Goal: Information Seeking & Learning: Learn about a topic

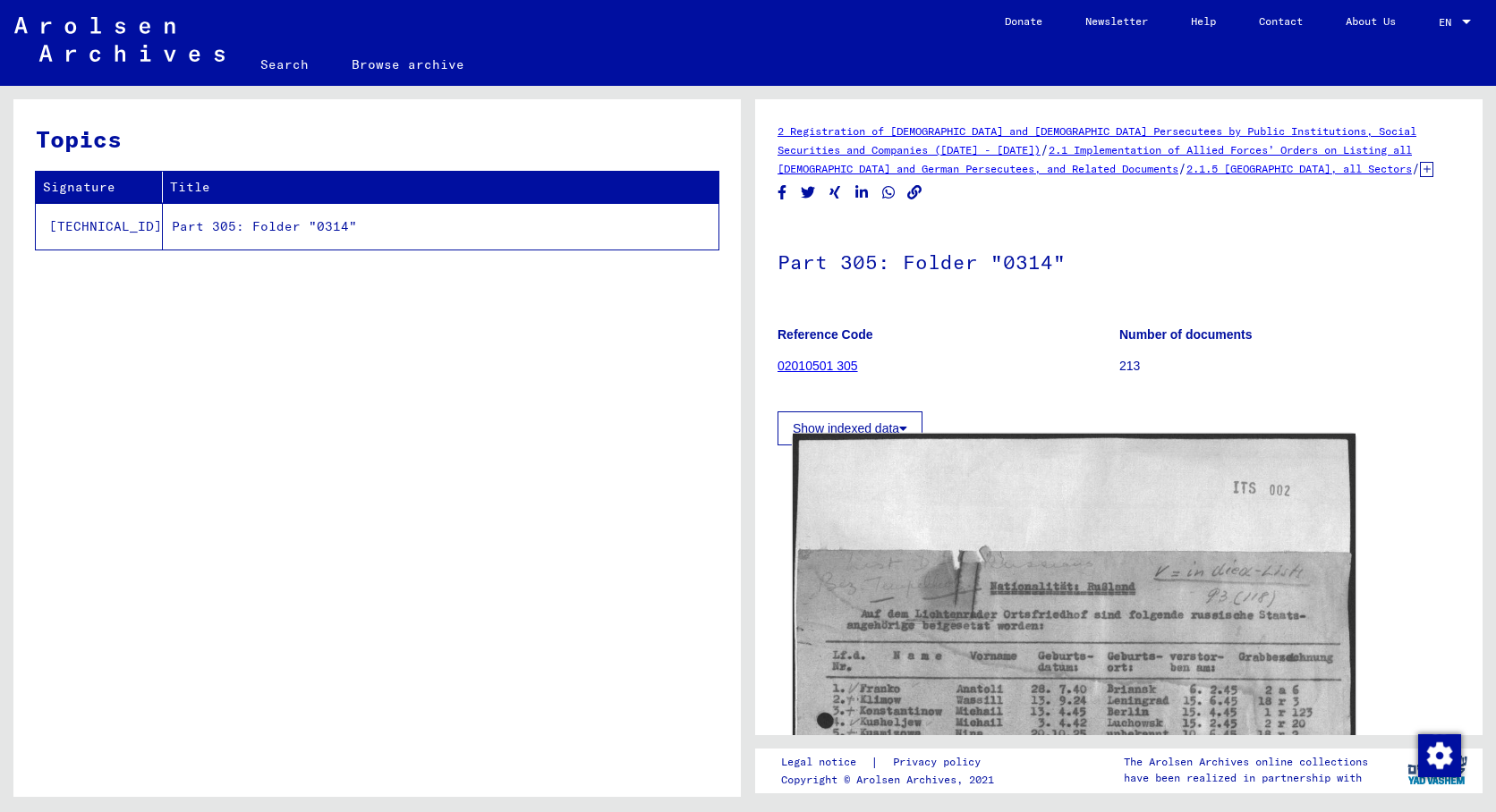
click at [1010, 561] on img at bounding box center [1074, 825] width 563 height 783
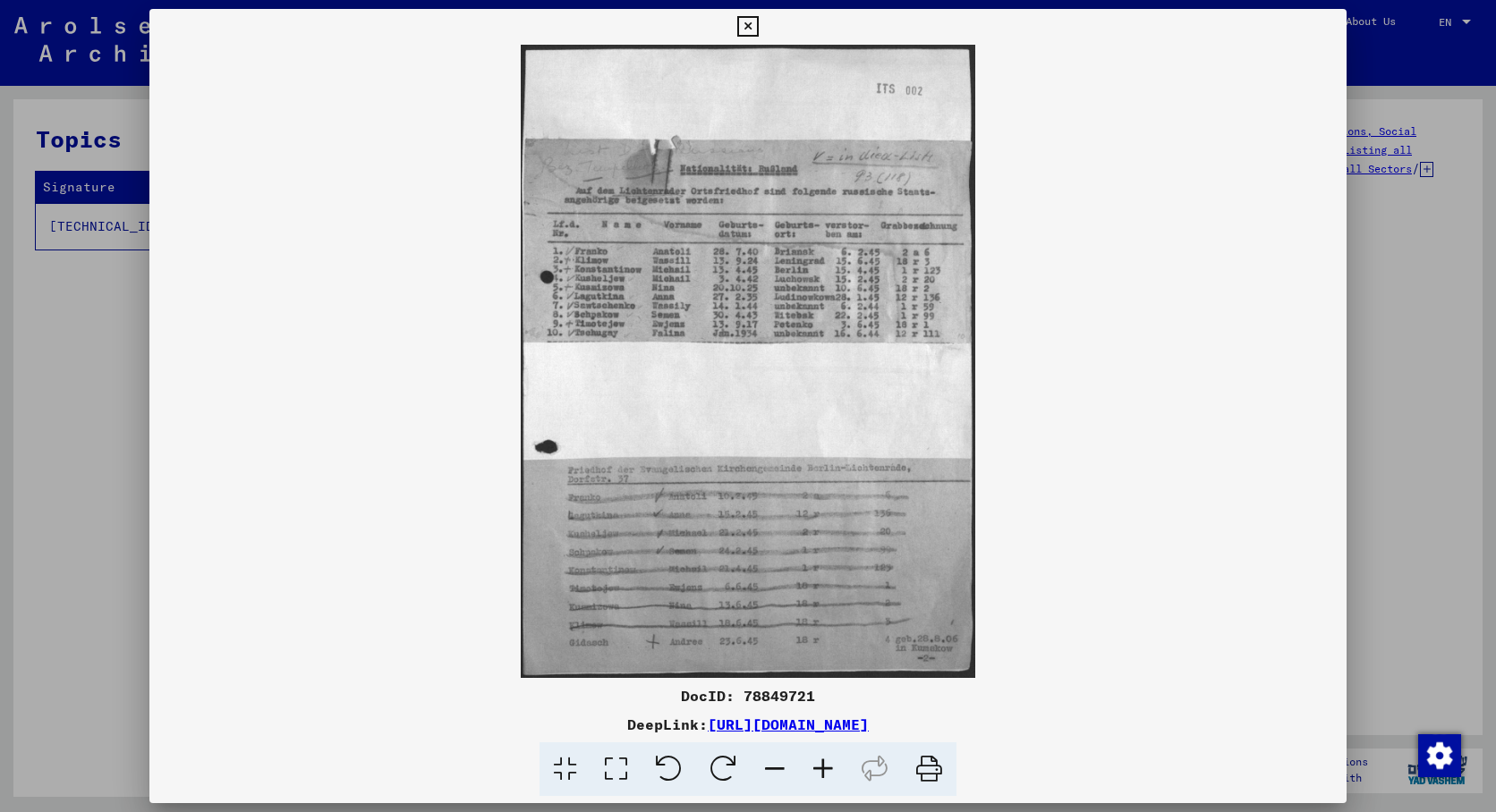
click at [820, 771] on icon at bounding box center [823, 770] width 48 height 55
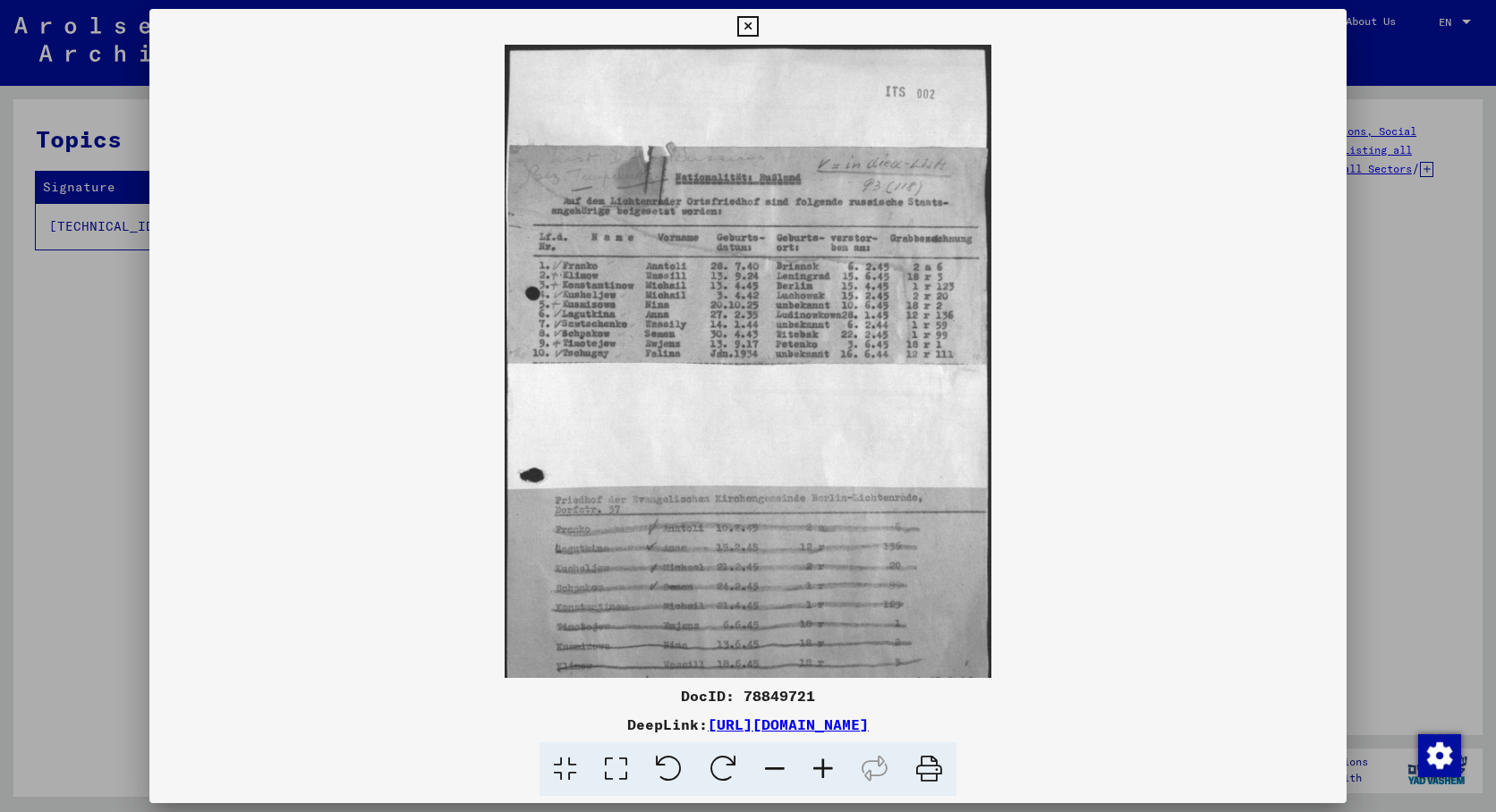
click at [821, 771] on icon at bounding box center [823, 770] width 48 height 55
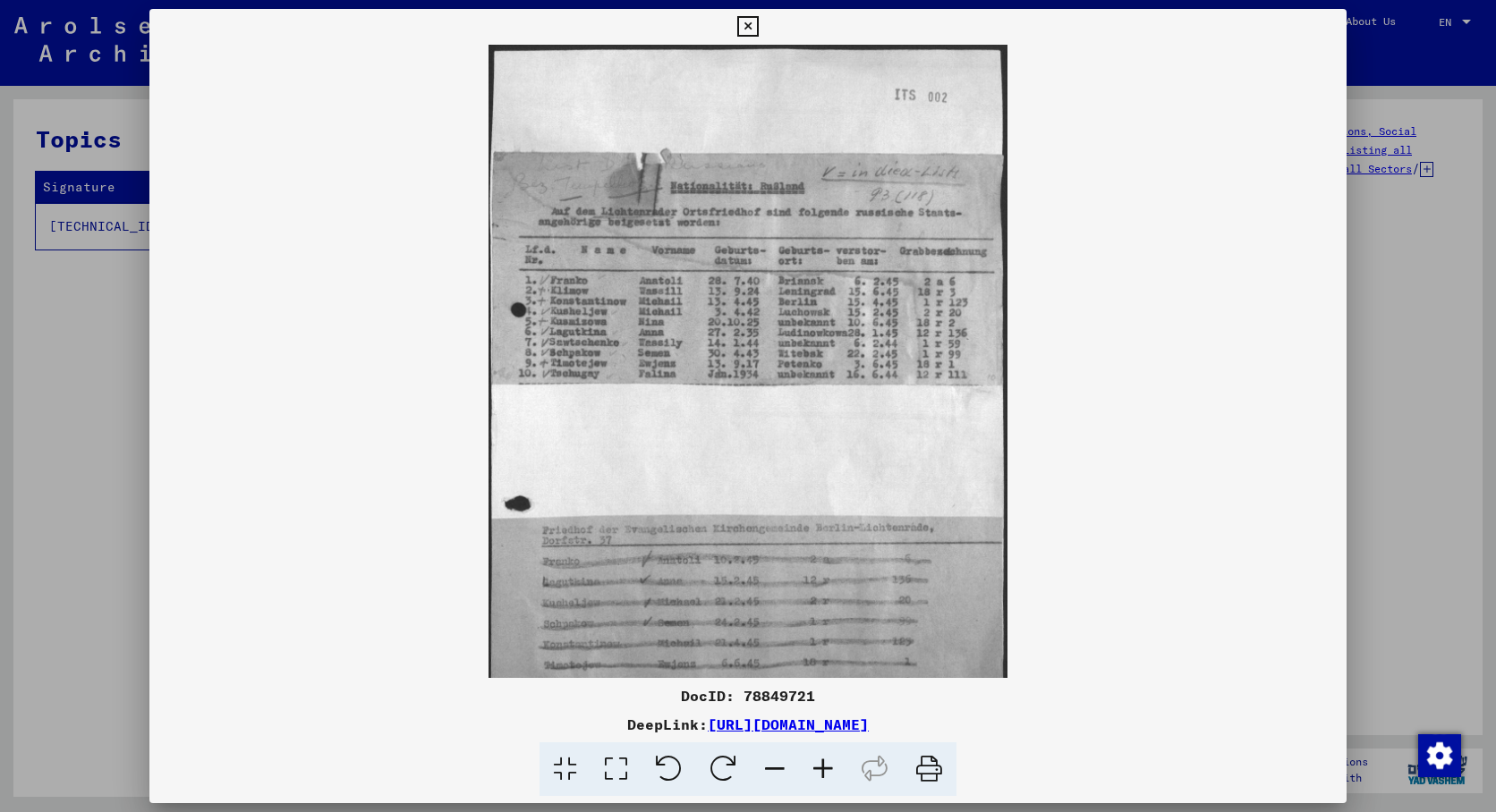
click at [826, 771] on icon at bounding box center [823, 770] width 48 height 55
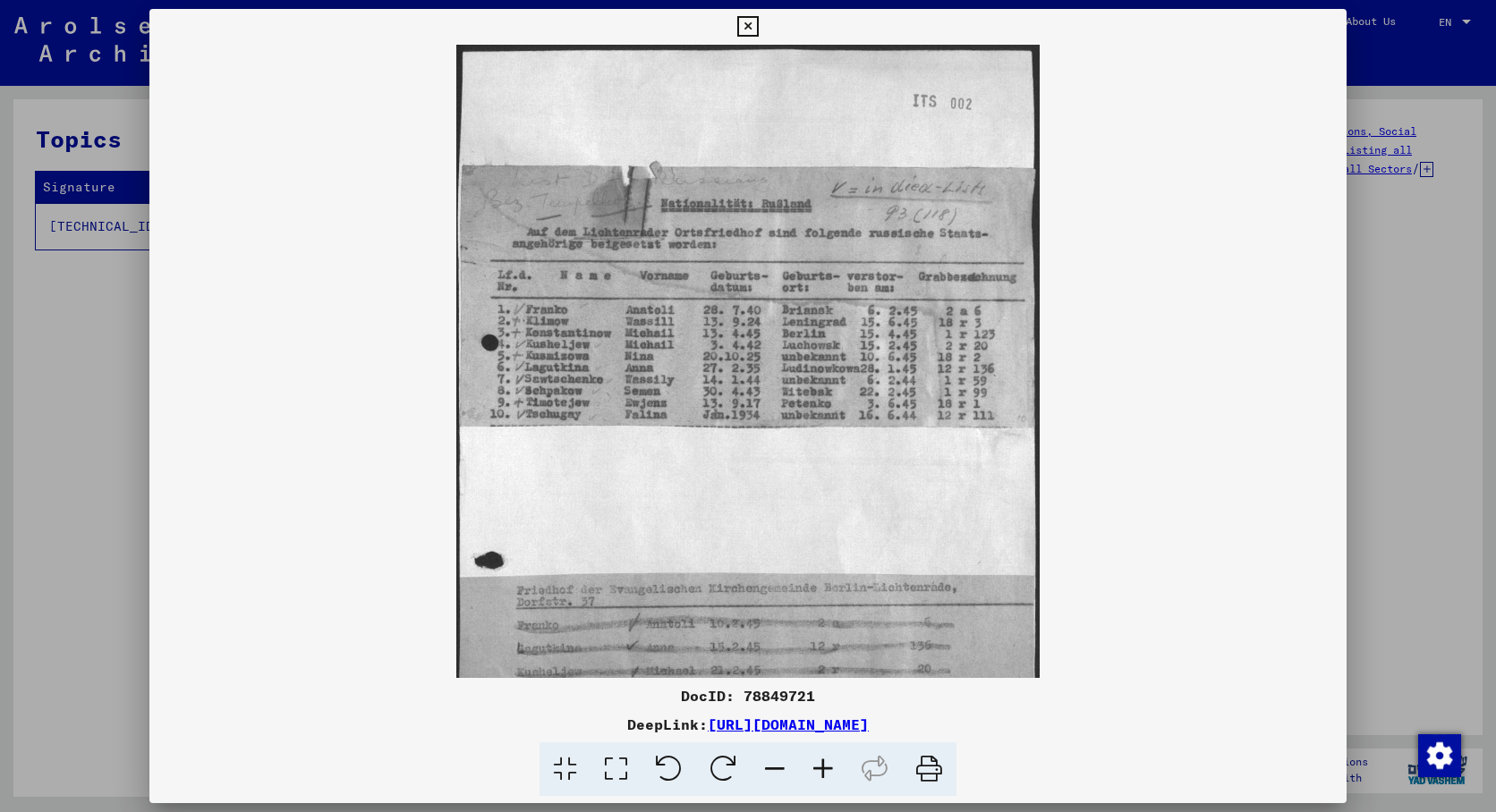
click at [827, 771] on icon at bounding box center [823, 770] width 48 height 55
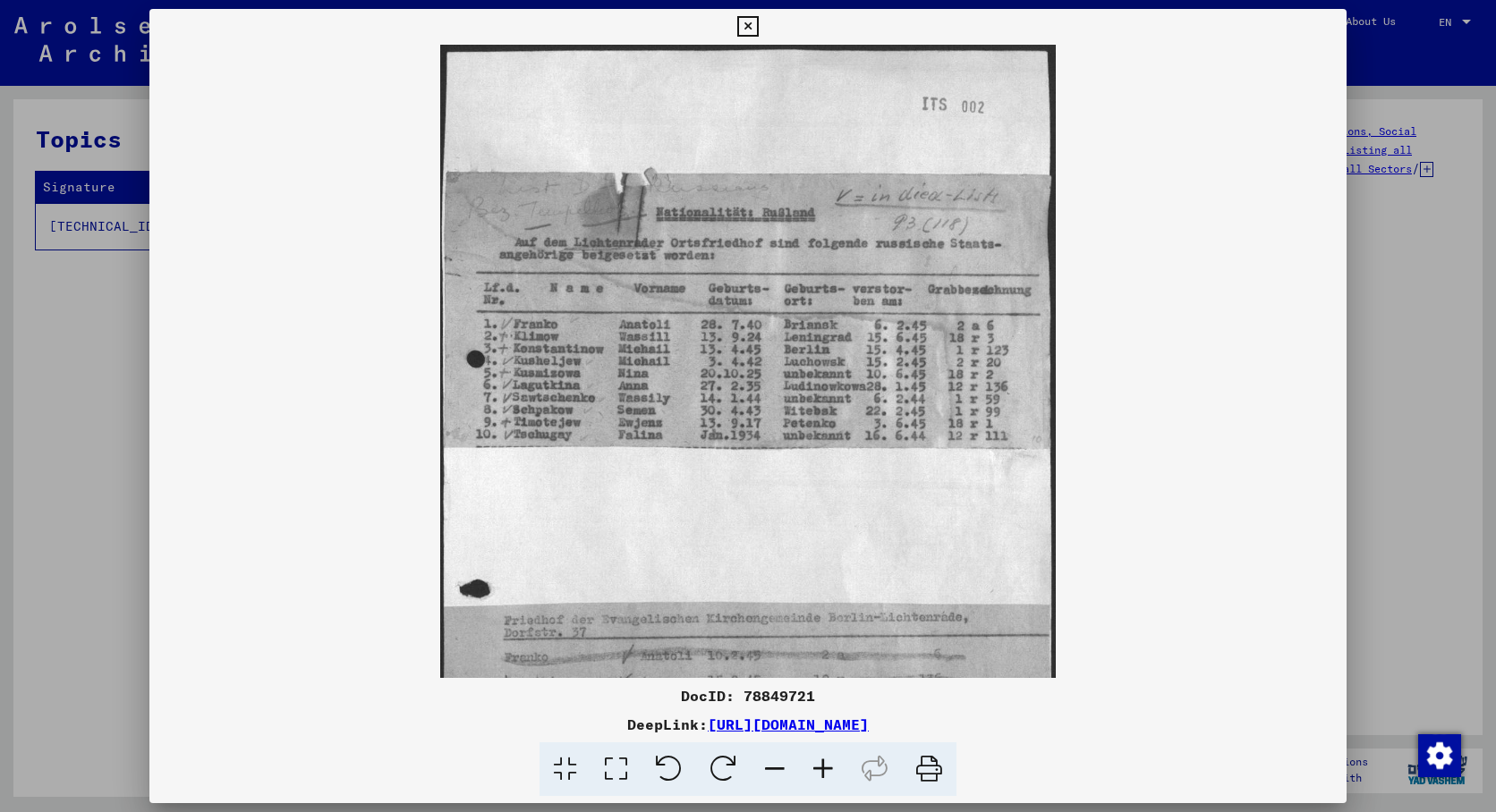
click at [827, 771] on icon at bounding box center [823, 770] width 48 height 55
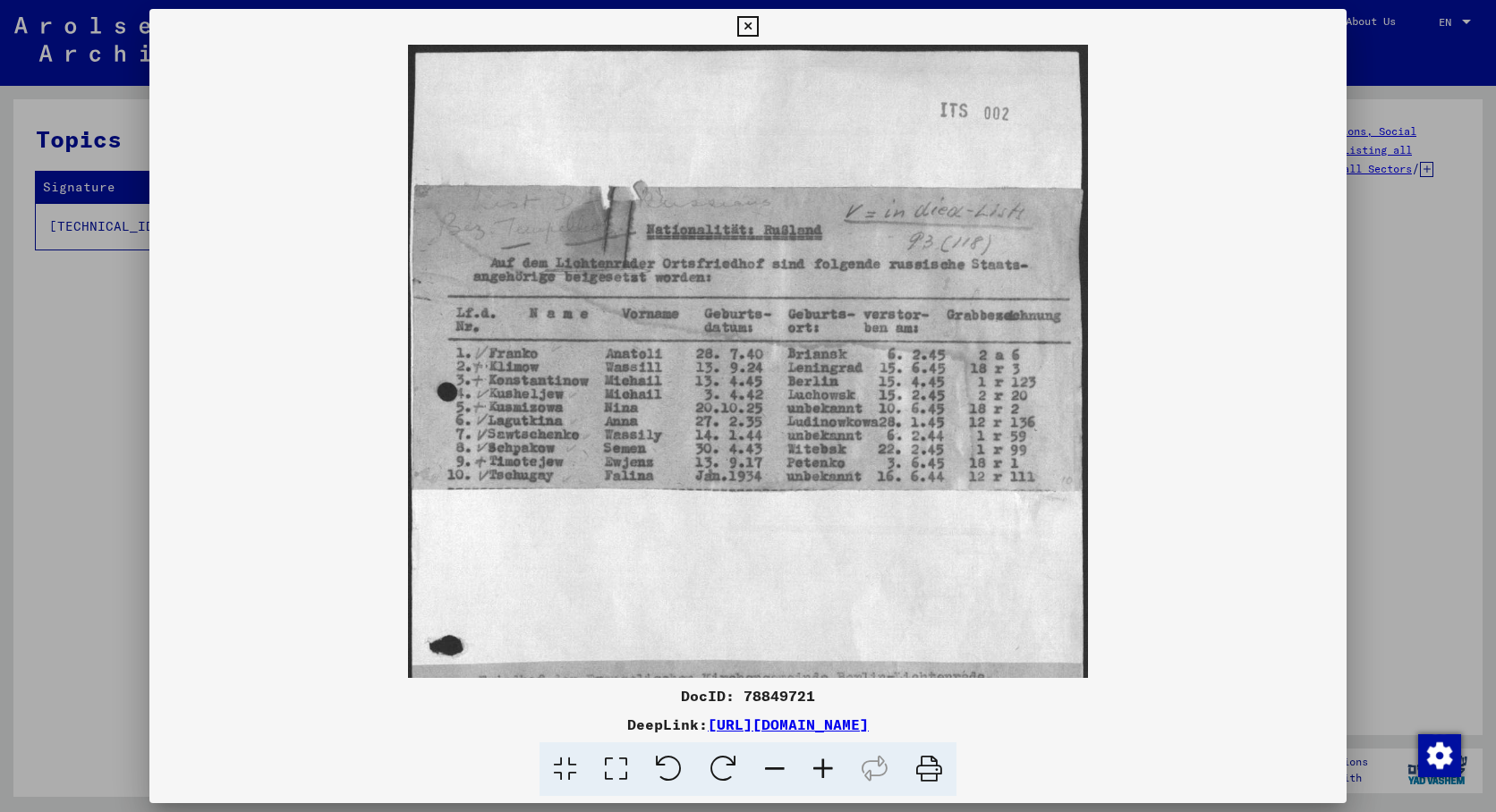
click at [827, 771] on icon at bounding box center [823, 770] width 48 height 55
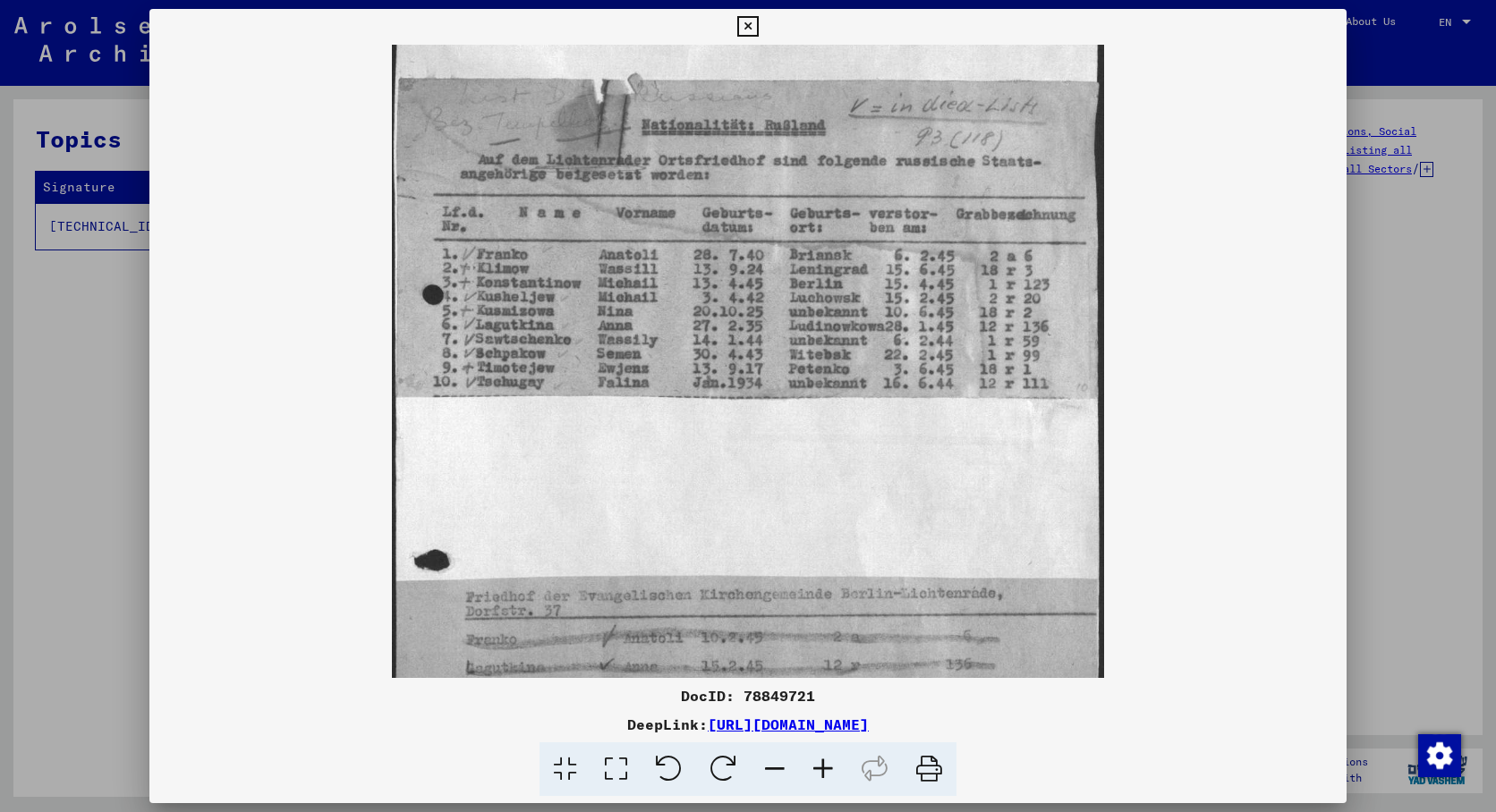
scroll to position [113, 0]
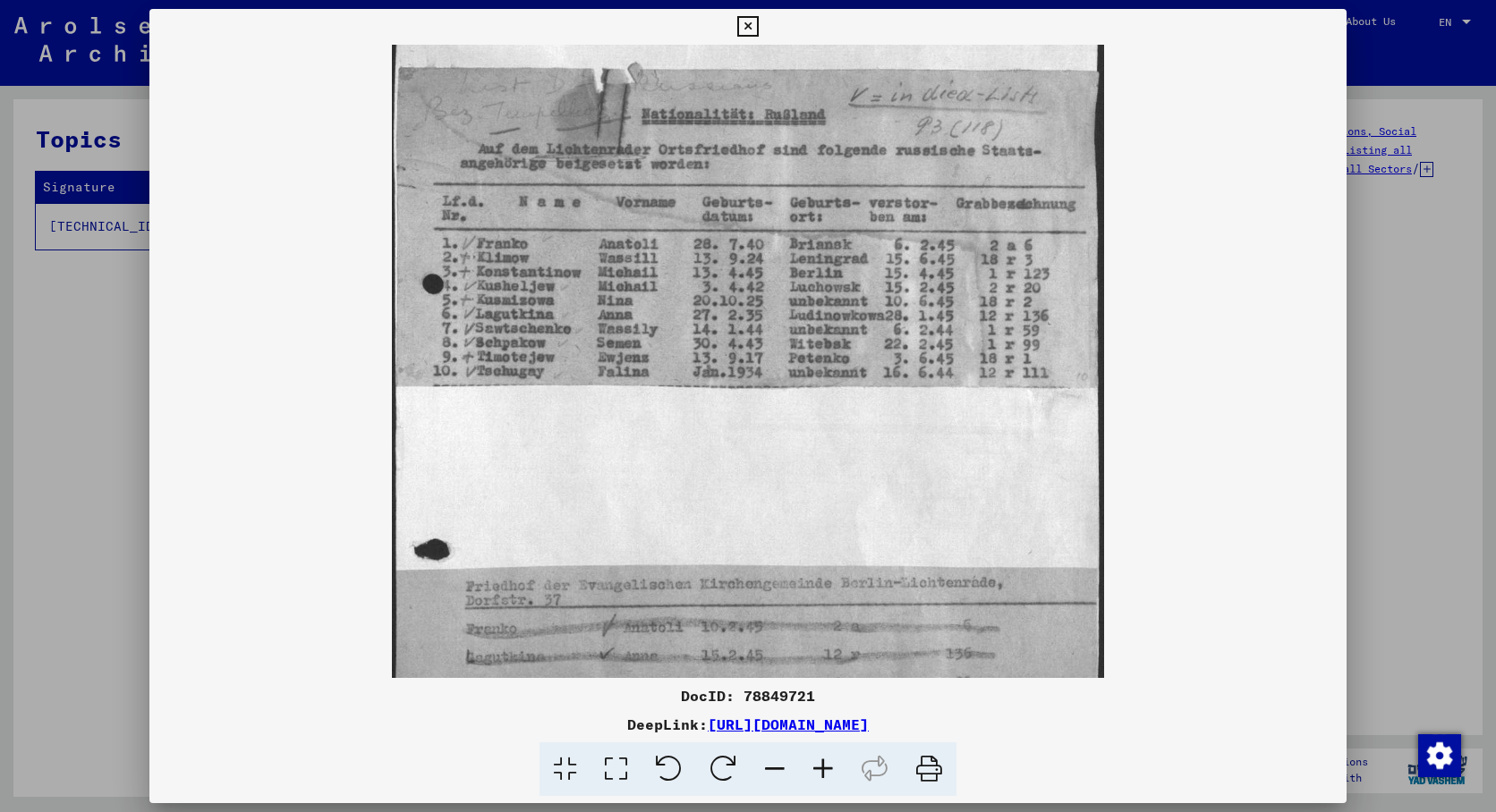
drag, startPoint x: 859, startPoint y: 481, endPoint x: 876, endPoint y: 357, distance: 125.2
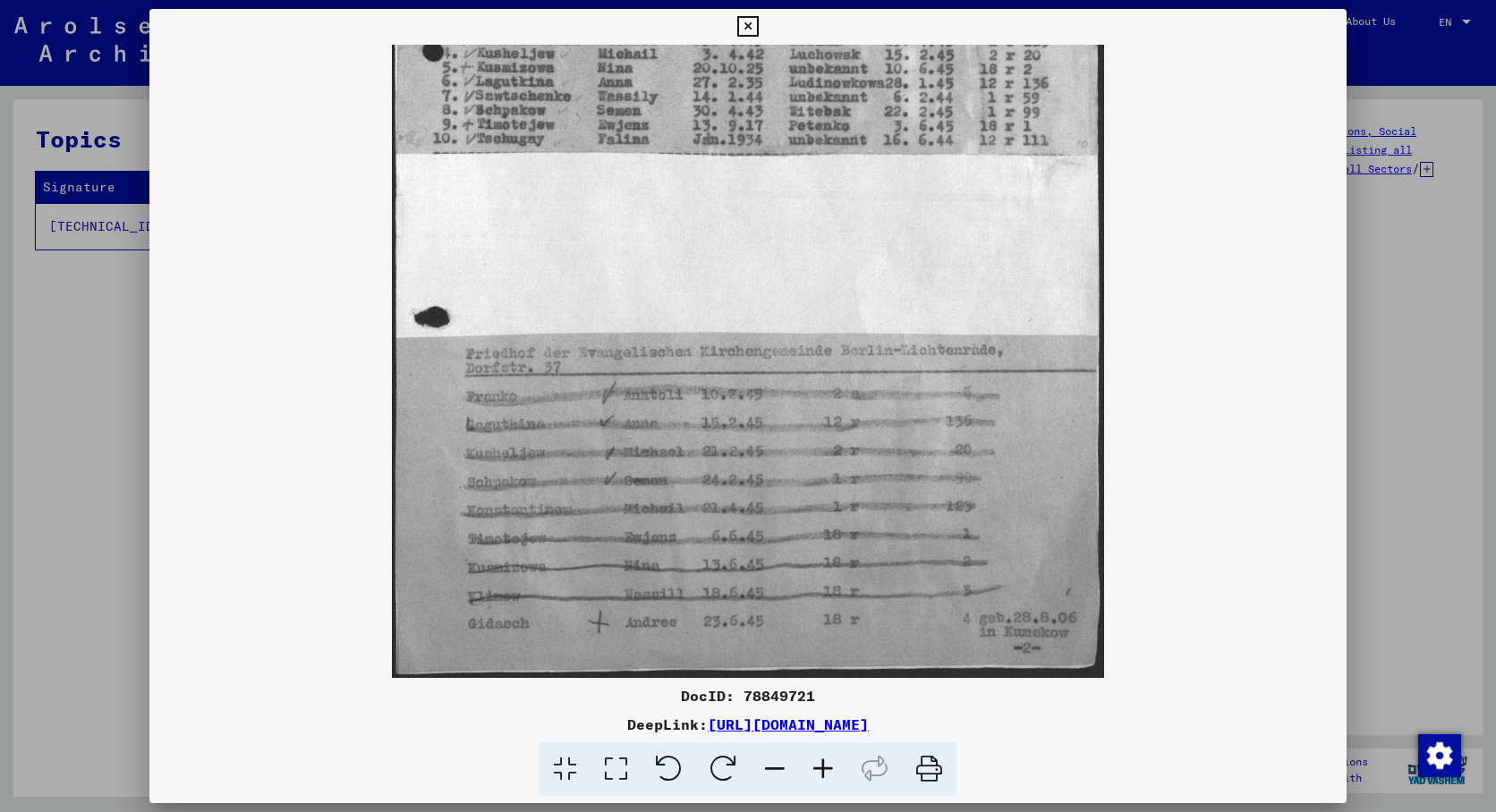
scroll to position [358, 0]
drag, startPoint x: 853, startPoint y: 470, endPoint x: 910, endPoint y: 219, distance: 257.4
click at [1187, 400] on div at bounding box center [748, 361] width 1197 height 634
click at [1409, 323] on div at bounding box center [748, 406] width 1496 height 812
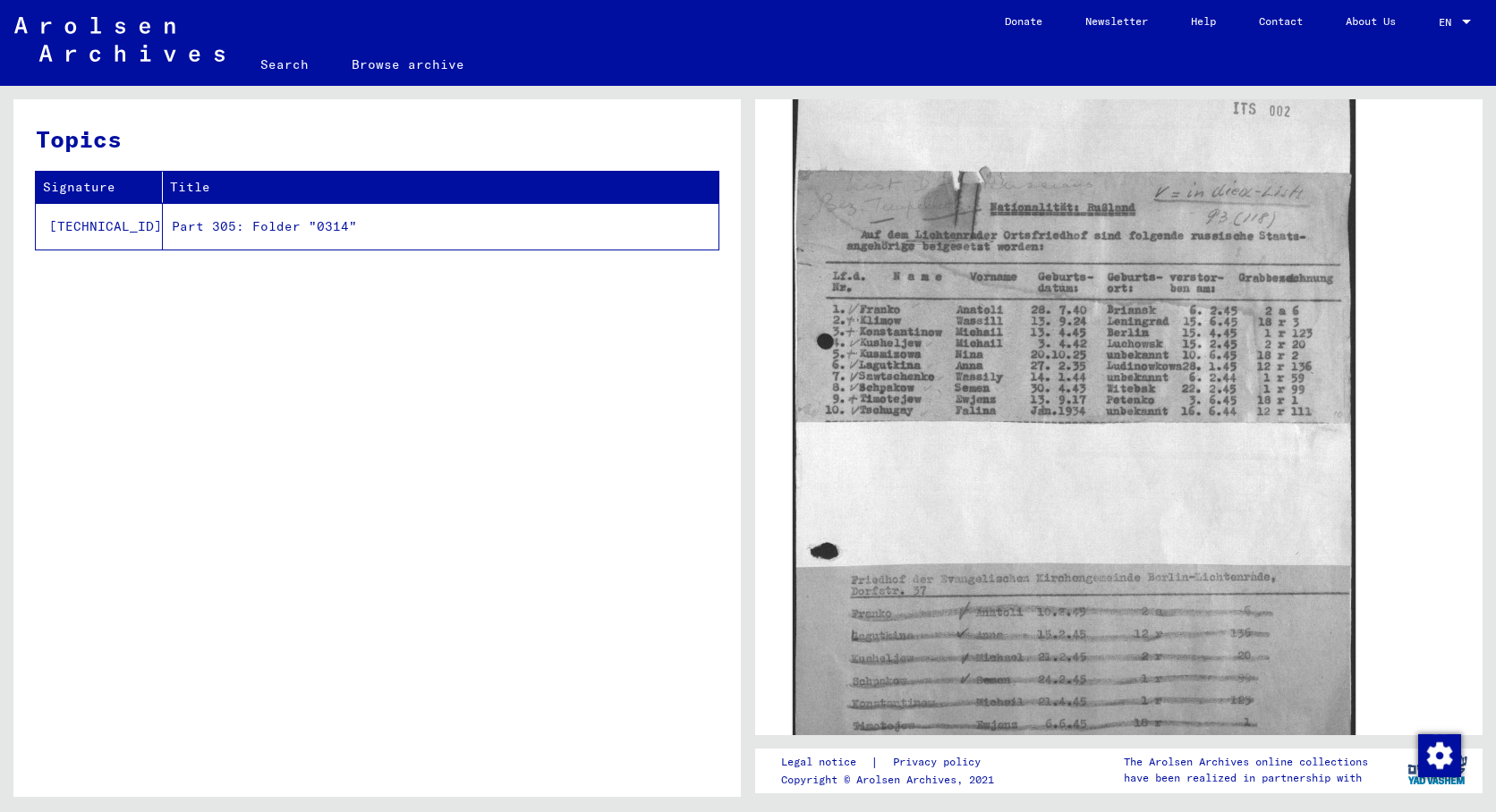
scroll to position [487, 0]
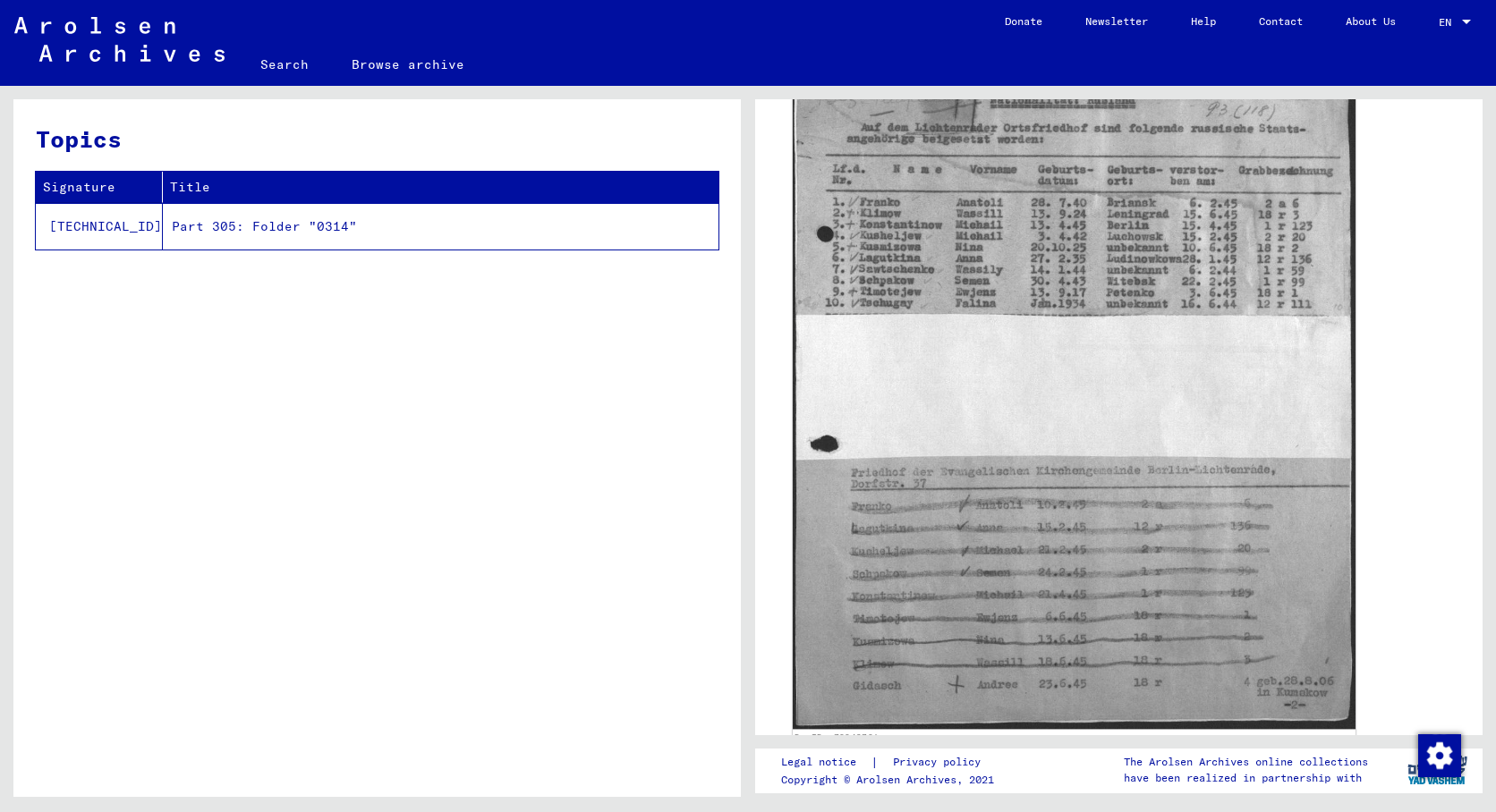
click at [926, 241] on img at bounding box center [1074, 338] width 563 height 783
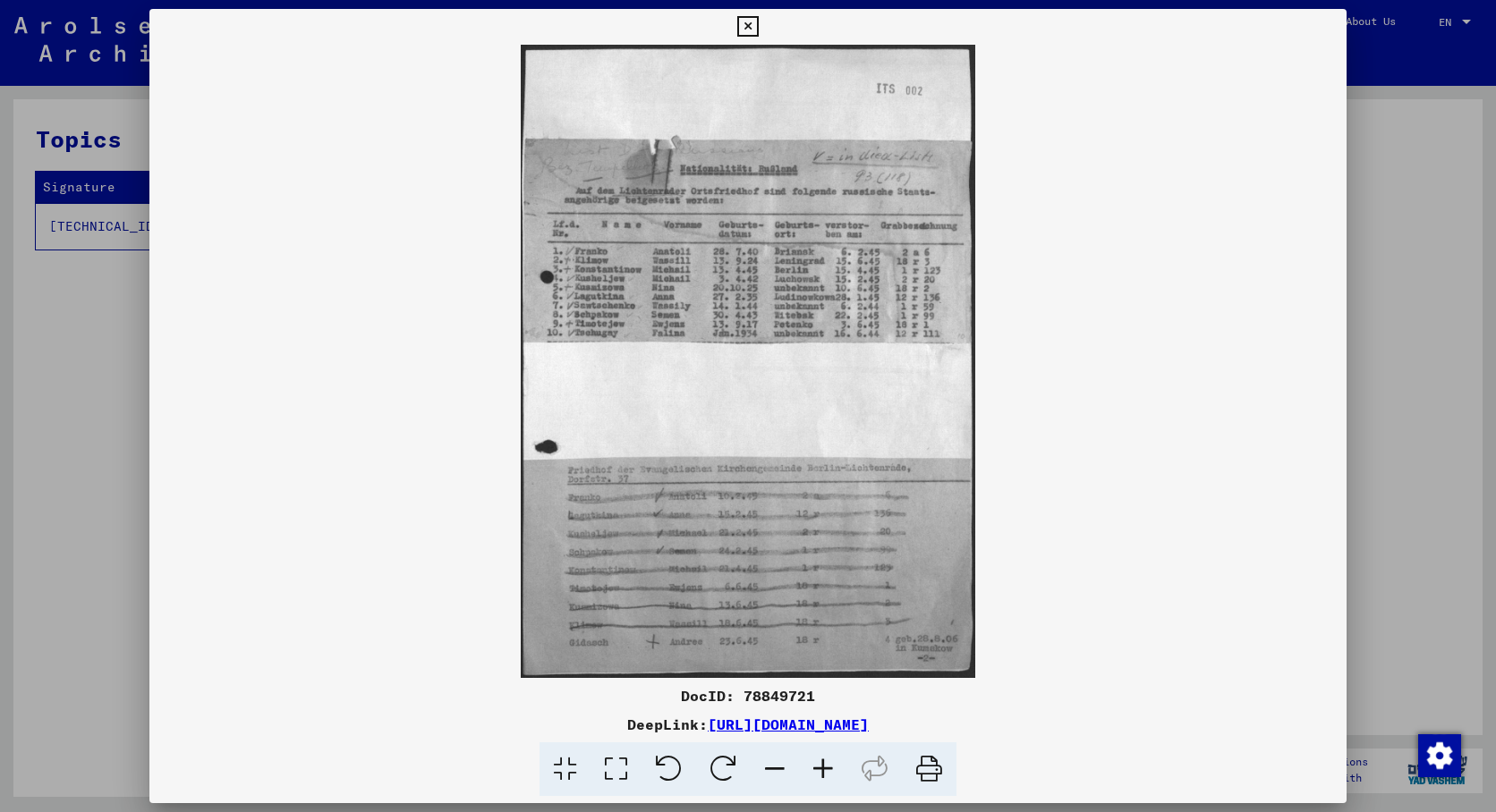
click at [758, 36] on icon at bounding box center [748, 26] width 21 height 22
